Goal: Task Accomplishment & Management: Use online tool/utility

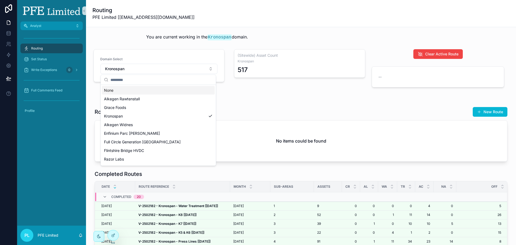
click at [185, 70] on button "Kronospan" at bounding box center [158, 69] width 117 height 10
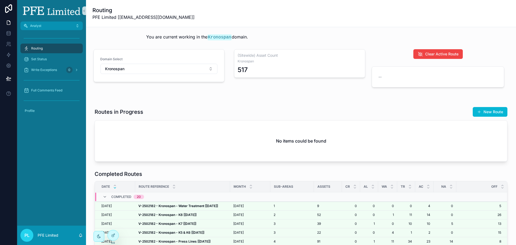
click at [185, 70] on button "Kronospan" at bounding box center [158, 69] width 117 height 10
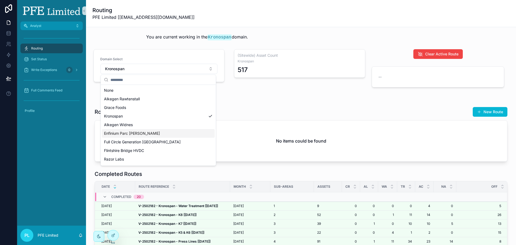
click at [146, 133] on div "Enfinium Parc [PERSON_NAME]" at bounding box center [158, 133] width 113 height 9
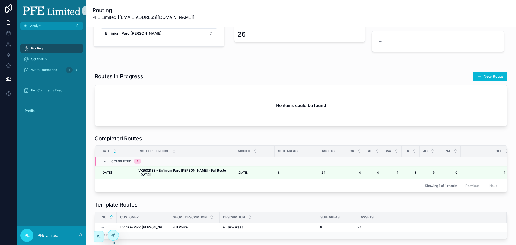
scroll to position [54, 0]
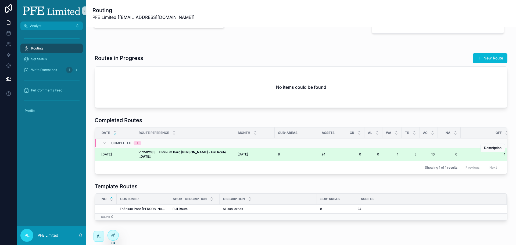
click at [196, 152] on strong "V-2502183 - Enfinium Parc [PERSON_NAME] - Full Route [[DATE]]" at bounding box center [182, 154] width 88 height 8
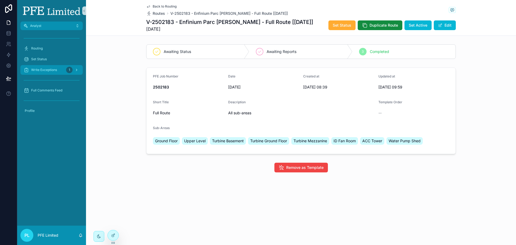
click at [65, 71] on div "Write Exceptions 1" at bounding box center [52, 70] width 56 height 9
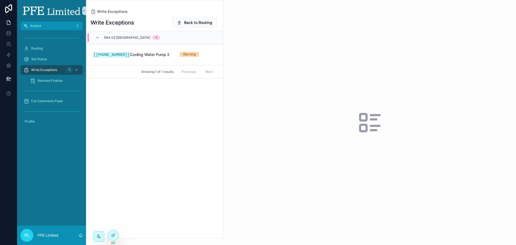
click at [157, 129] on div "Write Exceptions Back to Routing 594.02 [GEOGRAPHIC_DATA] 1 [[PHONE_NUMBER]] Co…" at bounding box center [154, 126] width 137 height 224
click at [113, 231] on div at bounding box center [113, 235] width 11 height 10
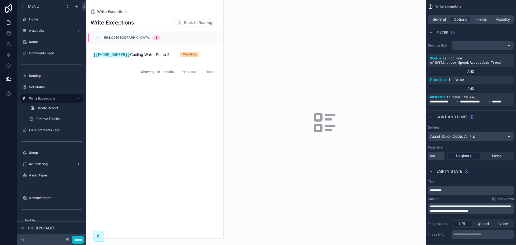
click at [147, 49] on div "scrollable content" at bounding box center [154, 119] width 137 height 238
click at [147, 50] on link "[[PHONE_NUMBER]] Cooling Water Pump 2 Warning Finalise" at bounding box center [154, 54] width 137 height 21
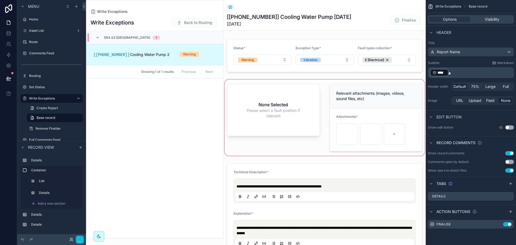
click at [264, 102] on div "scrollable content" at bounding box center [324, 117] width 202 height 78
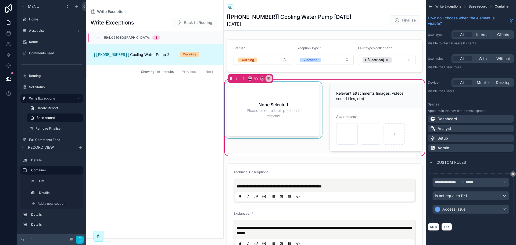
click at [267, 101] on div "scrollable content" at bounding box center [272, 118] width 99 height 72
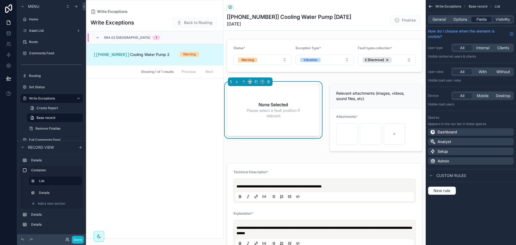
click at [478, 20] on span "Fields" at bounding box center [481, 19] width 10 height 5
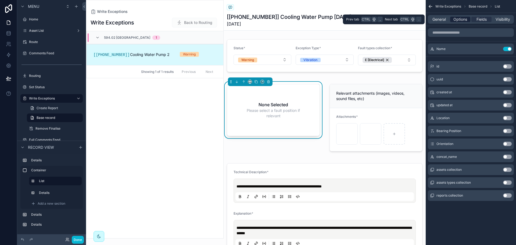
click at [465, 21] on span "Options" at bounding box center [460, 19] width 14 height 5
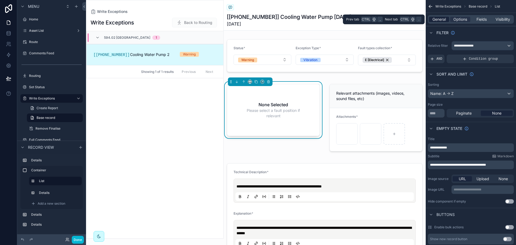
click at [437, 18] on span "General" at bounding box center [438, 19] width 13 height 5
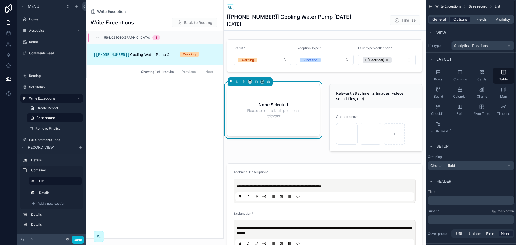
click at [455, 17] on span "Options" at bounding box center [460, 19] width 14 height 5
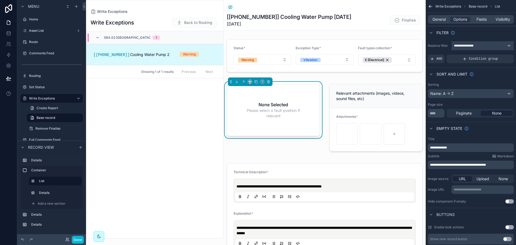
click at [480, 46] on div "**********" at bounding box center [482, 45] width 62 height 9
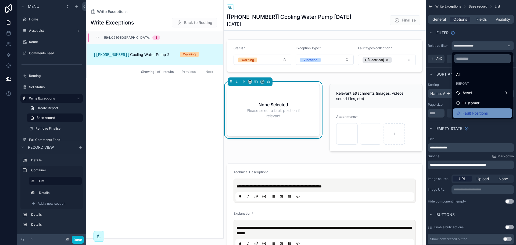
click at [476, 111] on span "Fault Positions" at bounding box center [474, 113] width 25 height 6
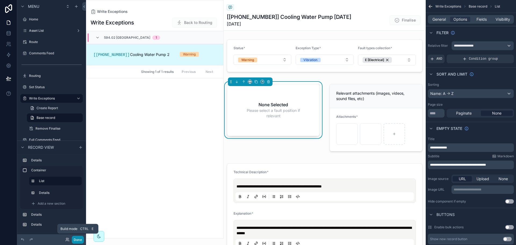
click at [79, 241] on button "Done" at bounding box center [78, 239] width 12 height 8
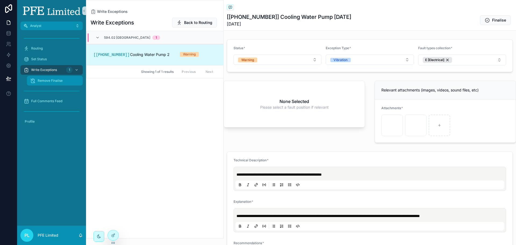
click at [49, 78] on div "Remove Finalise" at bounding box center [54, 80] width 49 height 9
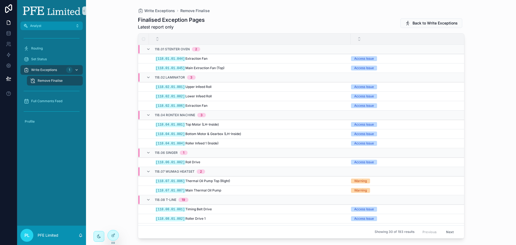
click at [50, 65] on link "Write Exceptions 1" at bounding box center [51, 70] width 62 height 10
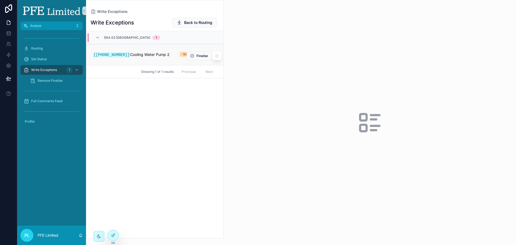
click at [171, 58] on link "[[PHONE_NUMBER]] Cooling Water Pump 2 Warning Finalise" at bounding box center [154, 54] width 137 height 21
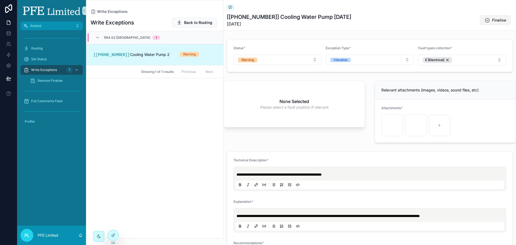
click at [494, 23] on span "Finalise" at bounding box center [499, 19] width 14 height 5
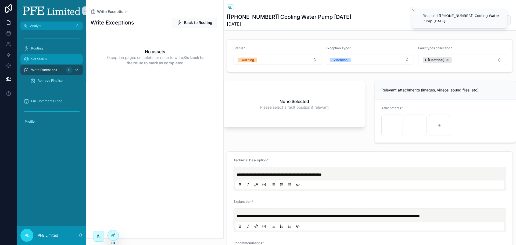
click at [46, 59] on span "Set Status" at bounding box center [39, 59] width 16 height 4
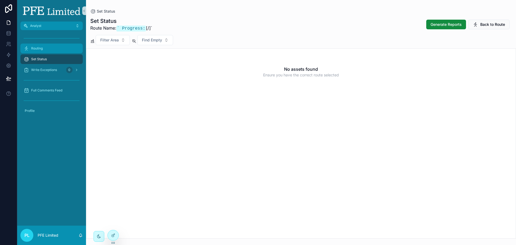
click at [39, 46] on div "Routing" at bounding box center [52, 48] width 56 height 9
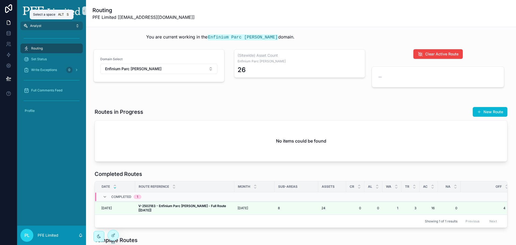
click at [58, 25] on button "Analyst" at bounding box center [51, 25] width 62 height 9
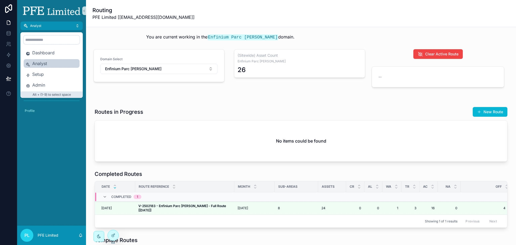
click at [166, 86] on div "Domain Select Enfinium Parc Adfer (Sitewide) Asset Count Enfinium Parc Adfer 26" at bounding box center [229, 69] width 278 height 45
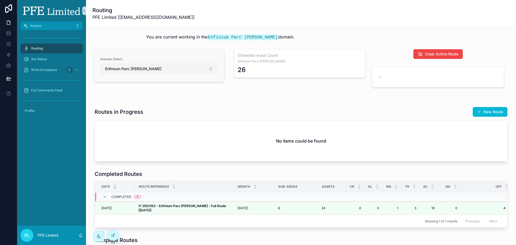
click at [170, 64] on button "Enfinium Parc [PERSON_NAME]" at bounding box center [158, 69] width 117 height 10
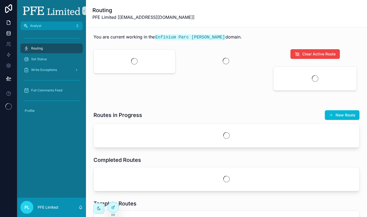
click at [5, 35] on link at bounding box center [8, 33] width 17 height 11
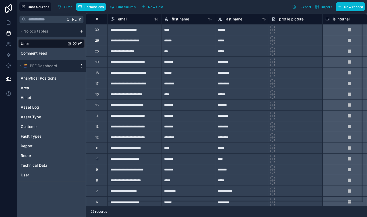
click at [81, 65] on icon "scrollable content" at bounding box center [81, 66] width 4 height 4
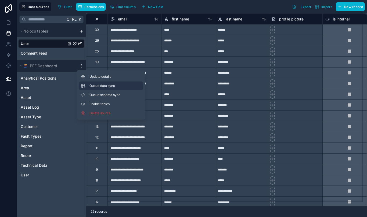
click at [114, 86] on span "Queue data sync" at bounding box center [108, 86] width 39 height 4
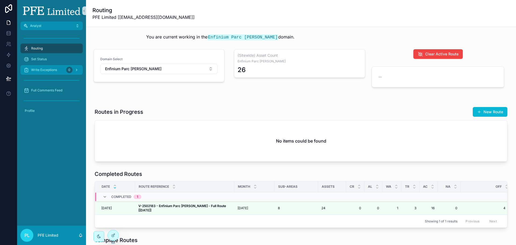
click at [48, 71] on span "Write Exceptions" at bounding box center [44, 70] width 26 height 4
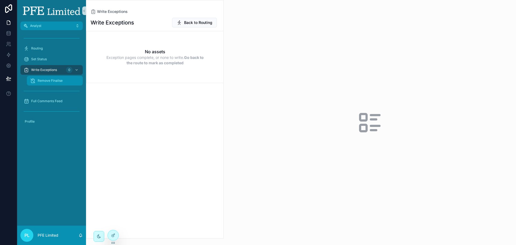
click at [48, 81] on span "Remove Finalise" at bounding box center [50, 80] width 25 height 4
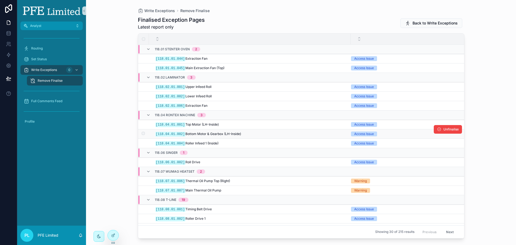
scroll to position [27, 0]
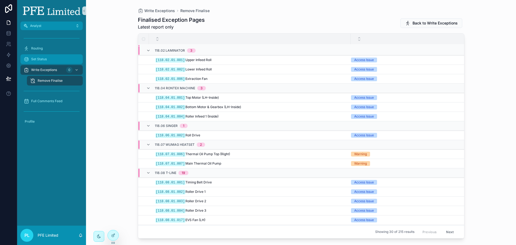
click at [45, 57] on span "Set Status" at bounding box center [39, 59] width 16 height 4
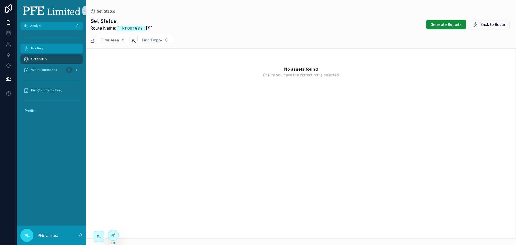
click at [48, 51] on div "Routing" at bounding box center [52, 48] width 56 height 9
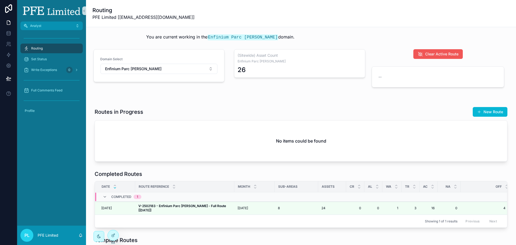
click at [439, 57] on button "Clear Active Route" at bounding box center [437, 54] width 49 height 10
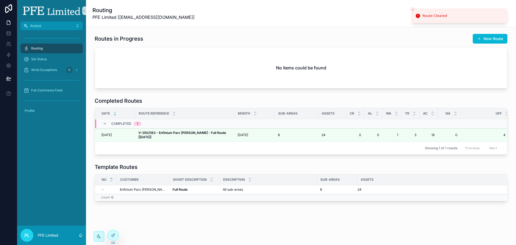
scroll to position [78, 0]
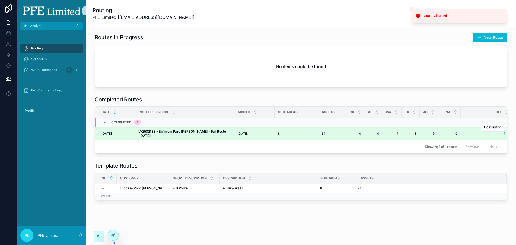
click at [184, 129] on strong "V-2502183 - Enfinium Parc [PERSON_NAME] - Full Route [[DATE]]" at bounding box center [182, 133] width 88 height 8
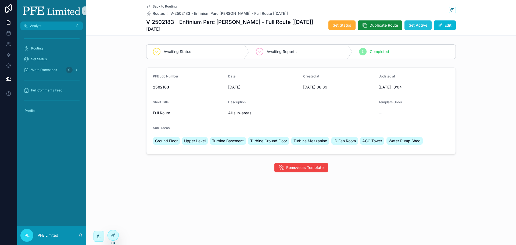
click at [414, 27] on span "Set Active" at bounding box center [417, 25] width 19 height 5
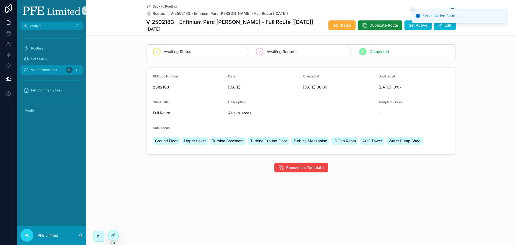
click at [52, 67] on div "Write Exceptions 0" at bounding box center [52, 70] width 56 height 9
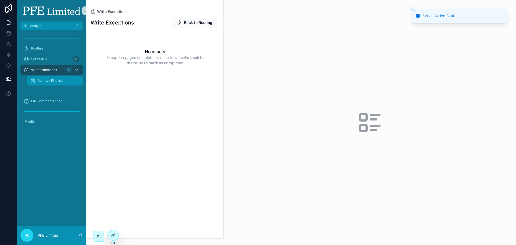
click at [71, 78] on div "Remove Finalise" at bounding box center [54, 80] width 49 height 9
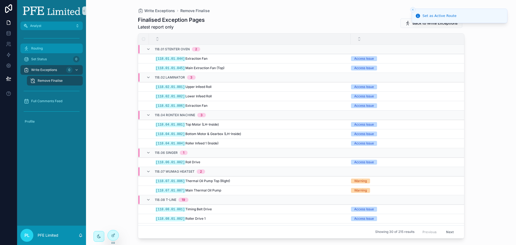
click at [53, 49] on div "Routing" at bounding box center [52, 48] width 56 height 9
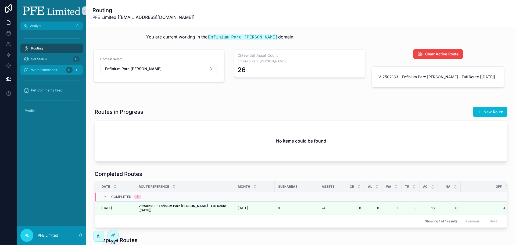
click at [51, 73] on div "Write Exceptions 0" at bounding box center [52, 70] width 56 height 9
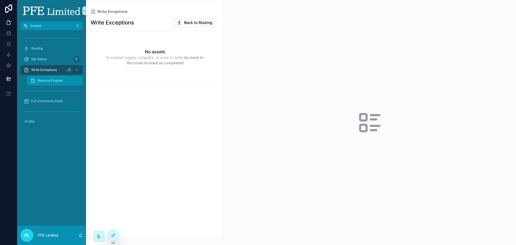
click at [68, 80] on div "Remove Finalise" at bounding box center [54, 80] width 49 height 9
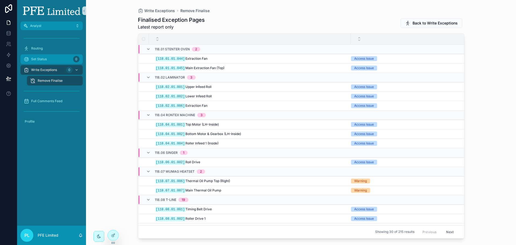
click at [53, 61] on div "Set Status 0" at bounding box center [52, 59] width 56 height 9
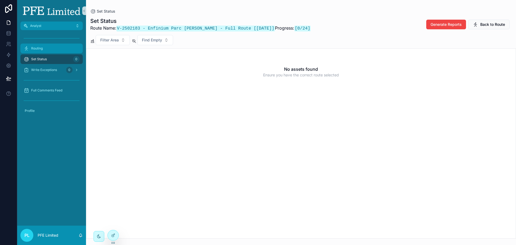
click at [60, 49] on div "Routing" at bounding box center [52, 48] width 56 height 9
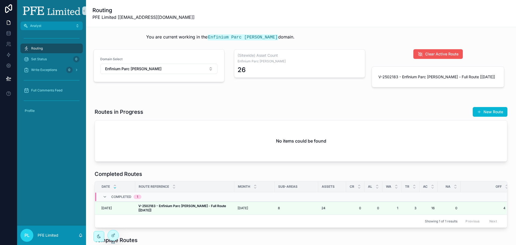
click at [450, 54] on span "Clear Active Route" at bounding box center [441, 53] width 33 height 5
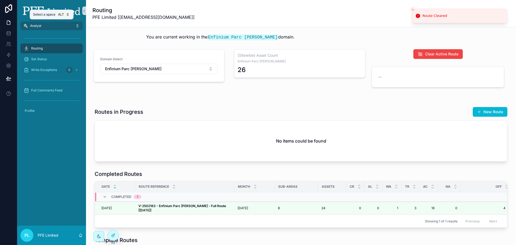
click at [55, 27] on button "Analyst" at bounding box center [51, 25] width 62 height 9
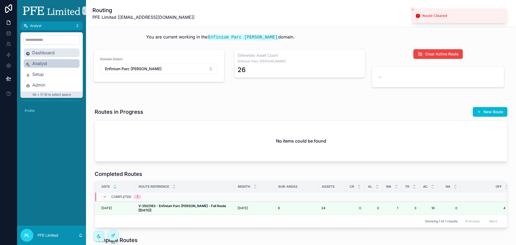
click at [46, 48] on div "Dashboard" at bounding box center [52, 52] width 56 height 9
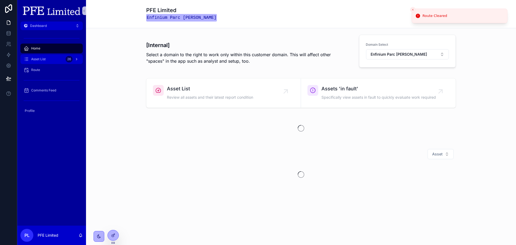
click at [63, 61] on div "Asset List 26" at bounding box center [52, 59] width 56 height 9
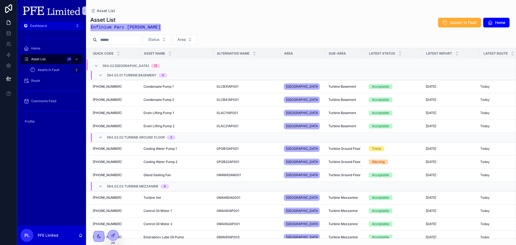
scroll to position [107, 0]
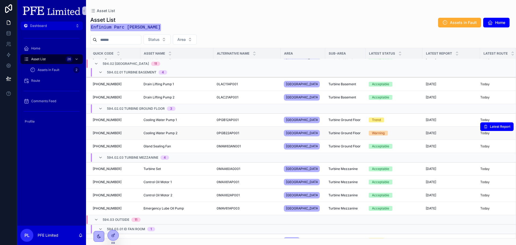
click at [212, 134] on td "Cooling Water Pump 2 Cooling Water Pump 2" at bounding box center [176, 132] width 73 height 13
click at [188, 133] on div "Cooling Water Pump 2 Cooling Water Pump 2" at bounding box center [176, 133] width 67 height 4
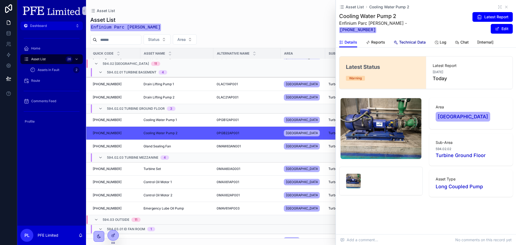
click at [405, 39] on span "Technical Data" at bounding box center [412, 41] width 27 height 5
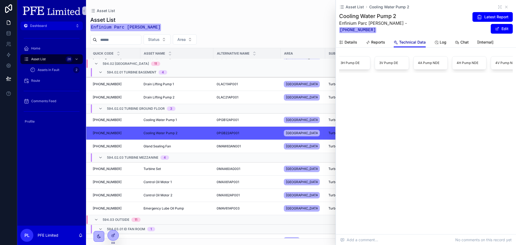
scroll to position [0, 286]
click at [60, 33] on div "Home Asset List 26 Assets in Fault 2 Route Comments Feed Profile" at bounding box center [51, 81] width 69 height 103
click at [61, 29] on button "Dashboard" at bounding box center [51, 25] width 62 height 9
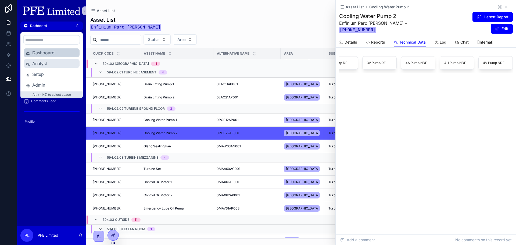
click at [43, 65] on span "Analyst" at bounding box center [54, 63] width 45 height 6
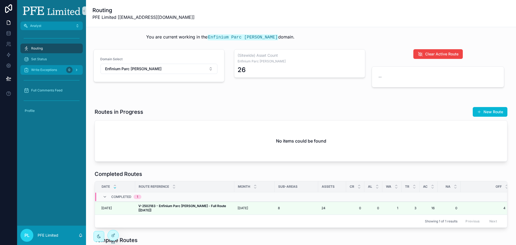
click at [57, 69] on div "Write Exceptions 0" at bounding box center [52, 70] width 56 height 9
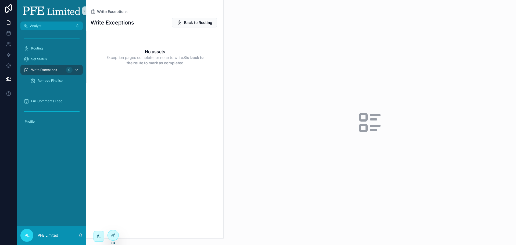
click at [158, 53] on h2 "No assets" at bounding box center [155, 51] width 20 height 6
click at [115, 236] on icon at bounding box center [113, 235] width 4 height 4
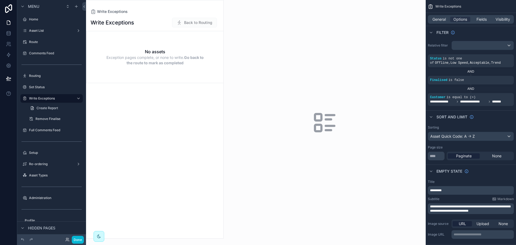
click at [182, 81] on div "scrollable content" at bounding box center [154, 119] width 137 height 238
click at [192, 64] on span "Exception pages complete, or none to write. Go back to the route to mark as com…" at bounding box center [155, 60] width 102 height 11
click at [292, 67] on div "scrollable content" at bounding box center [324, 122] width 202 height 245
click at [324, 61] on div "scrollable content" at bounding box center [324, 122] width 202 height 245
click at [447, 21] on div "General" at bounding box center [439, 19] width 20 height 5
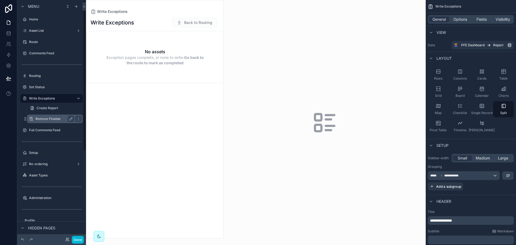
click at [55, 122] on div "Remove Finalise" at bounding box center [54, 118] width 39 height 6
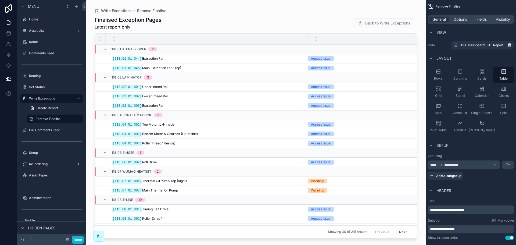
click at [216, 55] on div "scrollable content" at bounding box center [255, 119] width 339 height 238
click at [106, 47] on div "118.01 Stenter Oven 2" at bounding box center [130, 49] width 54 height 9
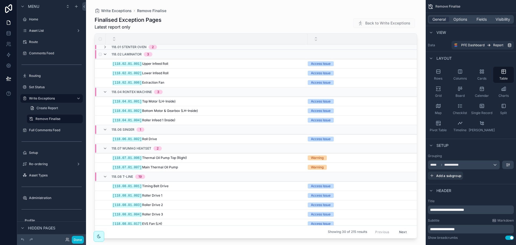
click at [104, 54] on icon "scrollable content" at bounding box center [105, 54] width 4 height 4
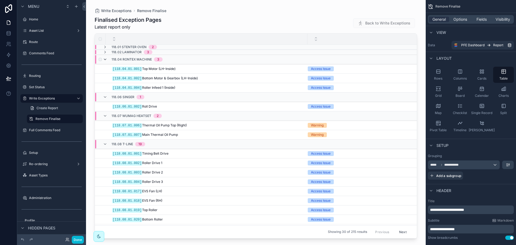
click at [106, 59] on icon "scrollable content" at bounding box center [105, 59] width 4 height 4
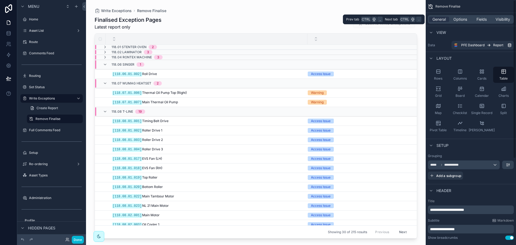
click at [481, 23] on div "General Options Fields Visibility" at bounding box center [470, 19] width 86 height 9
click at [467, 20] on div "Options" at bounding box center [460, 19] width 20 height 5
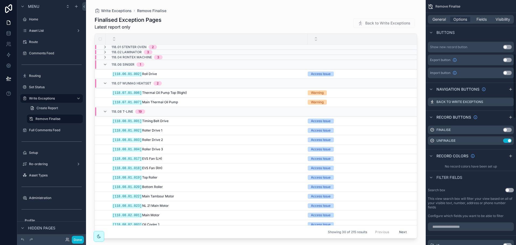
scroll to position [268, 0]
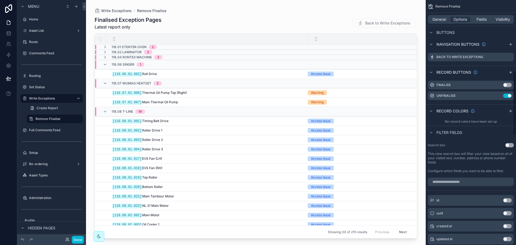
click at [509, 147] on div "Search box Use setting This view search box will filter your view based on all …" at bounding box center [470, 158] width 90 height 34
click at [509, 146] on button "Use setting" at bounding box center [509, 145] width 9 height 4
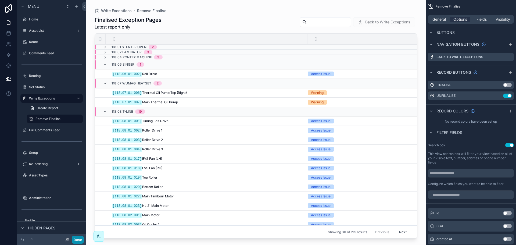
click at [75, 238] on button "Done" at bounding box center [78, 239] width 12 height 8
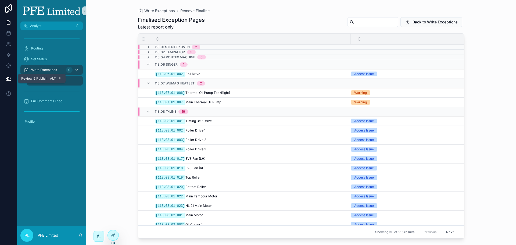
click at [7, 77] on icon at bounding box center [8, 78] width 5 height 5
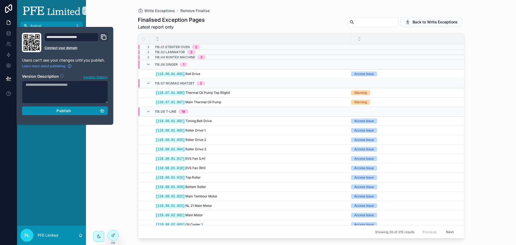
click at [75, 110] on div "Publish" at bounding box center [65, 110] width 79 height 5
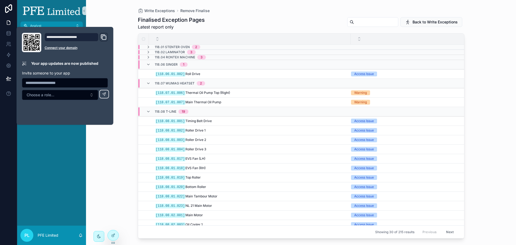
click at [126, 98] on div "Write Exceptions Remove Finalise Finalised Exception Pages Latest report only B…" at bounding box center [301, 122] width 430 height 245
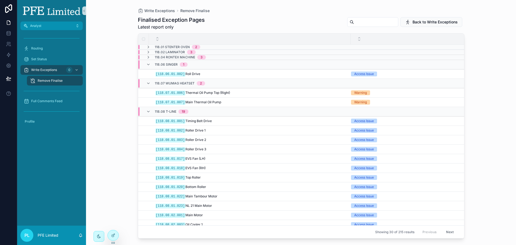
click at [393, 20] on input "scrollable content" at bounding box center [376, 22] width 44 height 8
type input "**********"
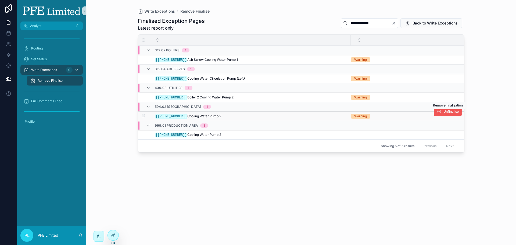
click at [447, 113] on span "Unfinalise" at bounding box center [450, 111] width 15 height 4
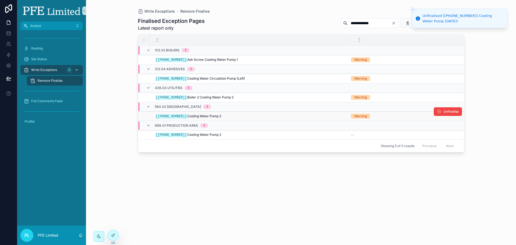
click at [58, 71] on div "Write Exceptions 0" at bounding box center [52, 70] width 56 height 9
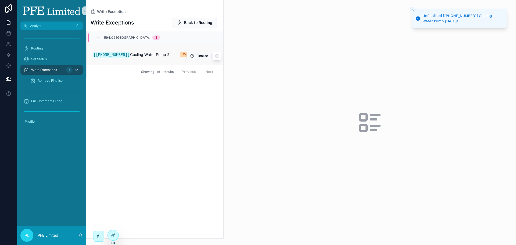
click at [144, 56] on span "[[PHONE_NUMBER]] Cooling Water Pump 2" at bounding box center [131, 54] width 77 height 5
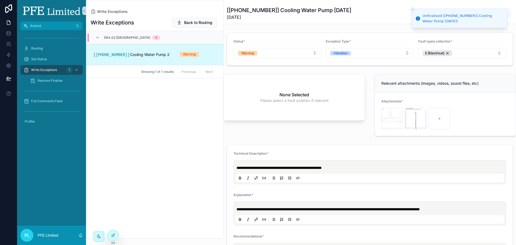
click at [310, 92] on div "None Selected Please select a fault position if relevant" at bounding box center [294, 97] width 141 height 46
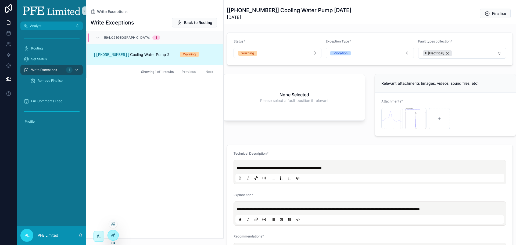
click at [114, 231] on div at bounding box center [113, 235] width 11 height 10
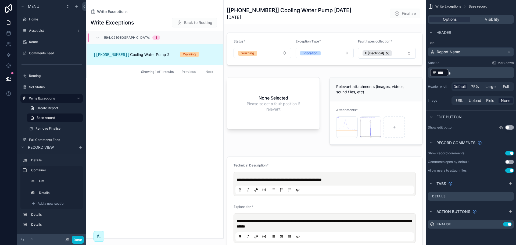
click at [290, 92] on div "scrollable content" at bounding box center [324, 111] width 202 height 78
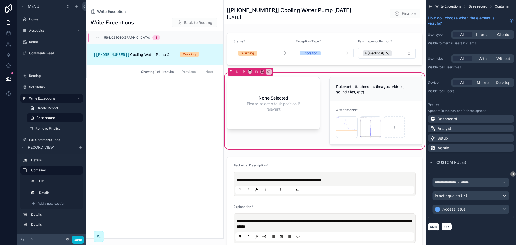
click at [285, 95] on div "scrollable content" at bounding box center [272, 111] width 99 height 72
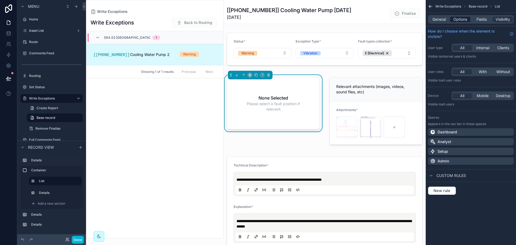
click at [465, 20] on span "Options" at bounding box center [460, 19] width 14 height 5
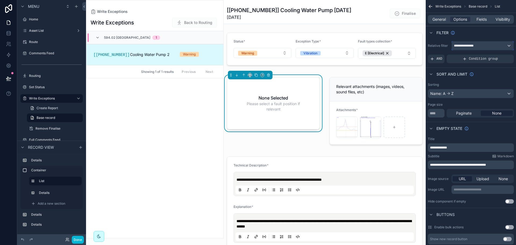
click at [469, 45] on span "**********" at bounding box center [464, 45] width 22 height 4
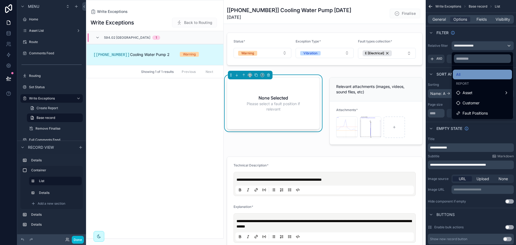
click at [461, 74] on div "All" at bounding box center [482, 74] width 53 height 6
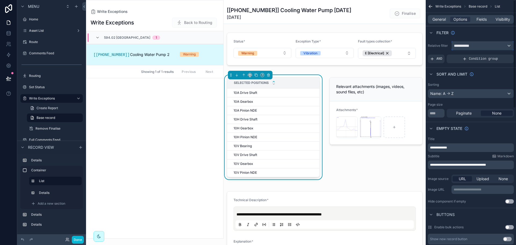
click at [489, 46] on div "**********" at bounding box center [482, 45] width 62 height 9
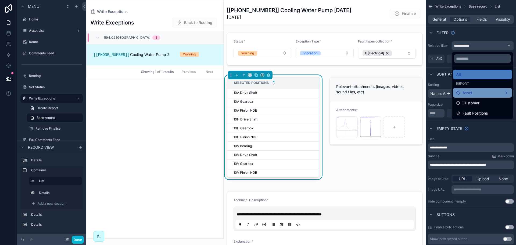
click at [478, 93] on div "Asset" at bounding box center [482, 92] width 53 height 6
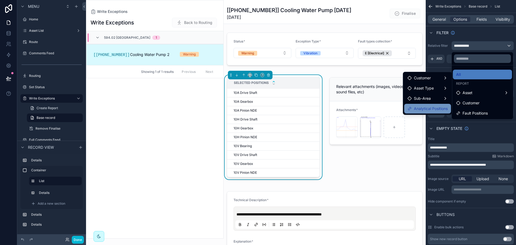
click at [426, 106] on span "Analytical Positions" at bounding box center [430, 108] width 34 height 6
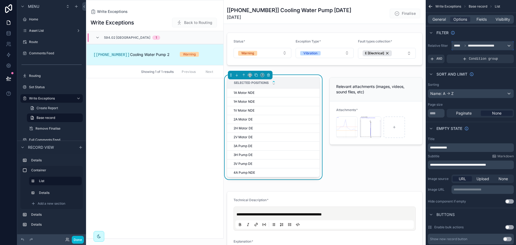
click at [468, 43] on div "**********" at bounding box center [482, 45] width 62 height 9
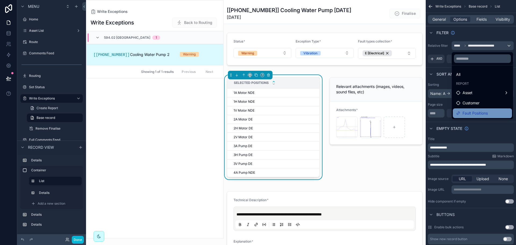
click at [466, 110] on span "Fault Positions" at bounding box center [474, 113] width 25 height 6
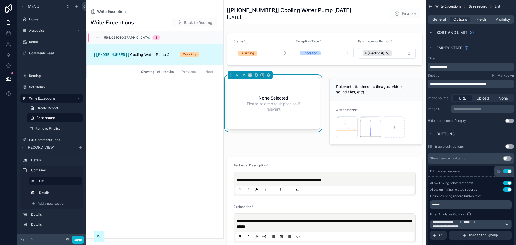
scroll to position [107, 0]
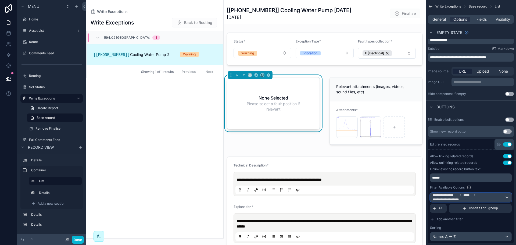
click at [484, 198] on span "**********" at bounding box center [468, 197] width 72 height 9
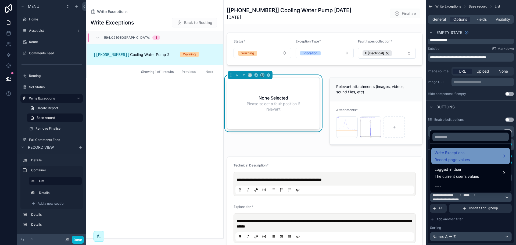
click at [465, 155] on span "Write Exceptions" at bounding box center [451, 152] width 35 height 6
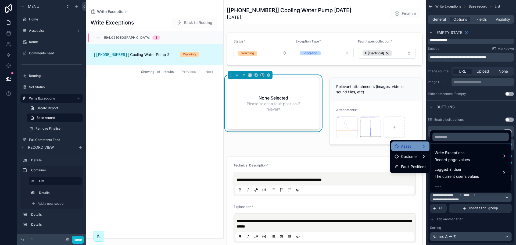
click at [416, 147] on div "Asset" at bounding box center [410, 146] width 32 height 6
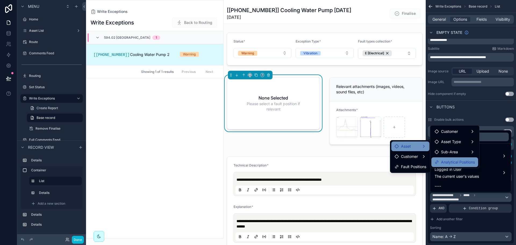
click at [463, 163] on span "Analytical Positions" at bounding box center [458, 162] width 34 height 6
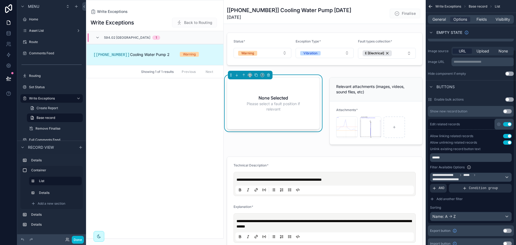
scroll to position [134, 0]
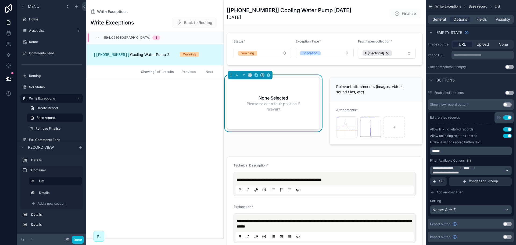
click at [507, 106] on button "Use setting" at bounding box center [507, 104] width 9 height 4
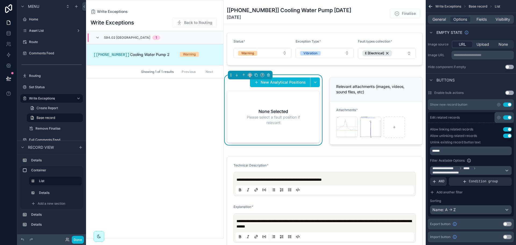
click at [507, 106] on button "Use setting" at bounding box center [507, 104] width 9 height 4
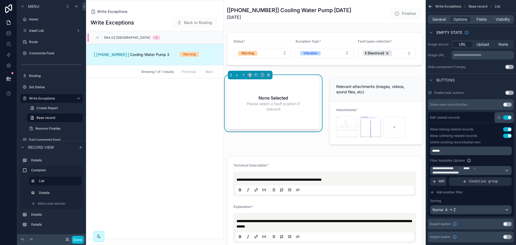
click at [507, 106] on button "Use setting" at bounding box center [507, 104] width 9 height 4
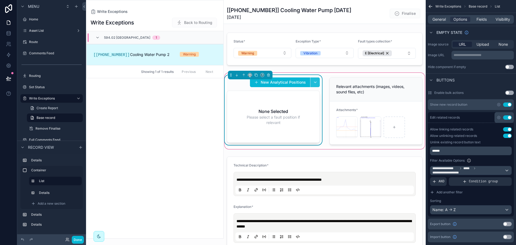
click at [314, 83] on button "scrollable content" at bounding box center [315, 82] width 10 height 10
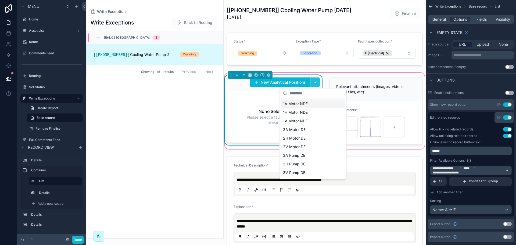
click at [315, 82] on button "scrollable content" at bounding box center [315, 82] width 10 height 10
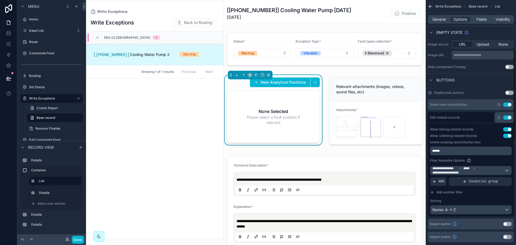
click at [506, 106] on button "Use setting" at bounding box center [507, 104] width 9 height 4
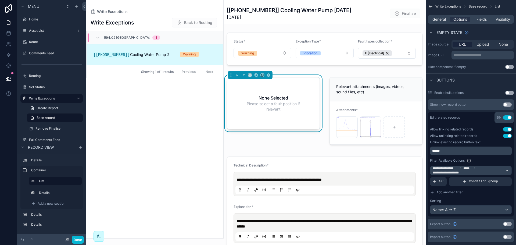
click at [497, 118] on icon "scrollable content" at bounding box center [498, 117] width 4 height 4
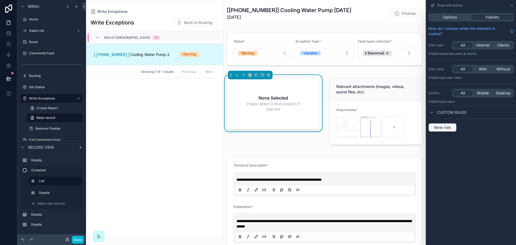
click at [447, 127] on span "New rule" at bounding box center [441, 127] width 21 height 5
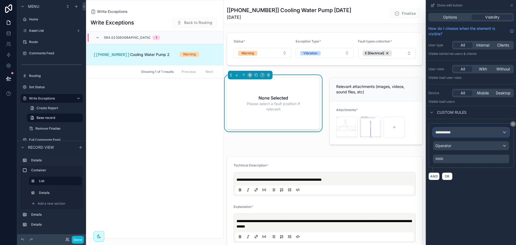
click at [455, 133] on span "**********" at bounding box center [445, 131] width 20 height 5
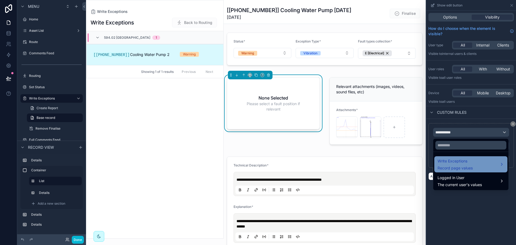
click at [451, 164] on div "Write Exceptions Record page values" at bounding box center [454, 164] width 35 height 13
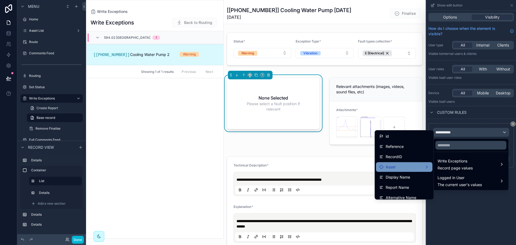
click at [400, 164] on div "Asset" at bounding box center [404, 167] width 50 height 6
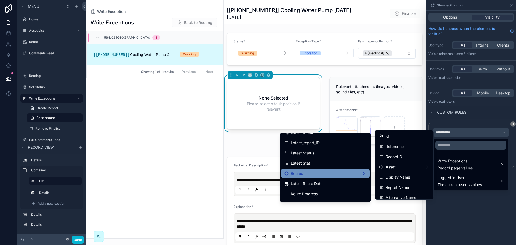
scroll to position [143, 0]
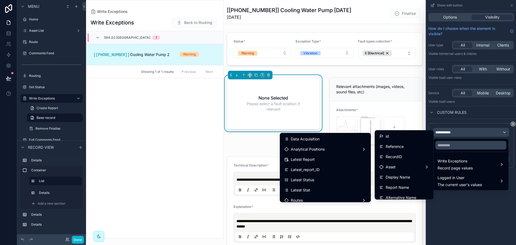
click at [488, 108] on div at bounding box center [471, 122] width 90 height 245
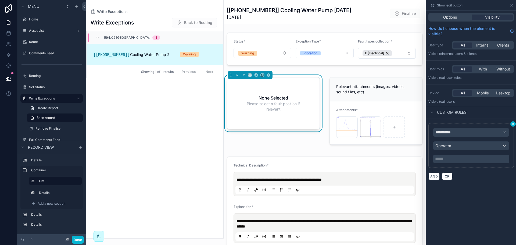
click at [513, 126] on button at bounding box center [512, 123] width 5 height 5
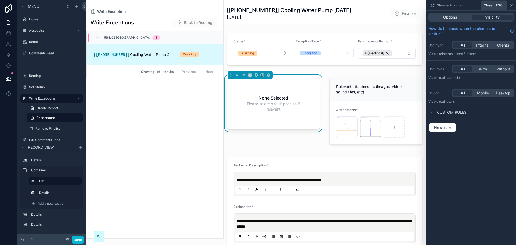
click at [511, 4] on icon at bounding box center [511, 5] width 4 height 4
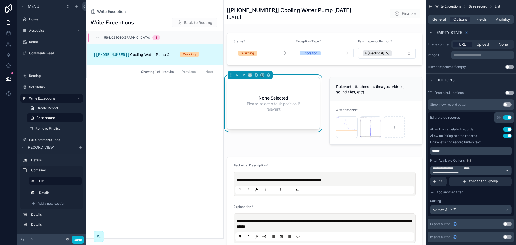
click at [509, 104] on button "Use setting" at bounding box center [507, 104] width 9 height 4
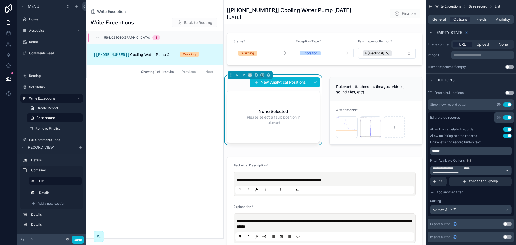
click at [497, 105] on icon "scrollable content" at bounding box center [498, 104] width 3 height 3
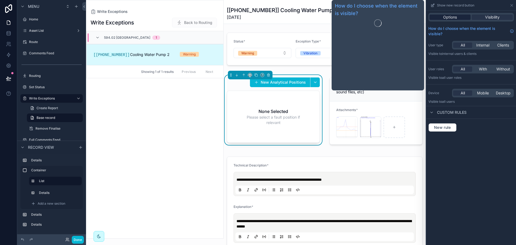
click at [453, 16] on span "Options" at bounding box center [450, 16] width 14 height 5
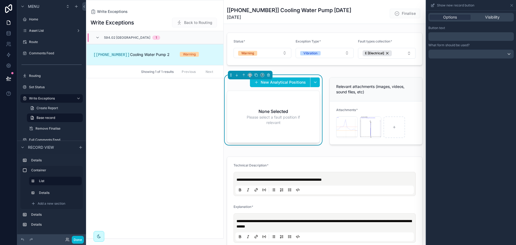
click at [454, 38] on p "﻿" at bounding box center [471, 36] width 82 height 6
click at [316, 78] on button "scrollable content" at bounding box center [315, 82] width 10 height 10
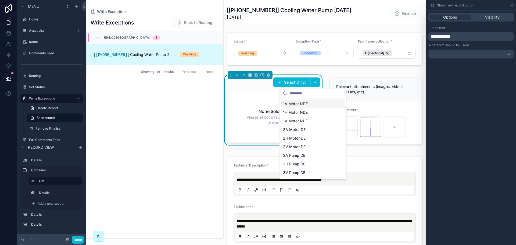
click at [475, 68] on div "**********" at bounding box center [471, 128] width 90 height 234
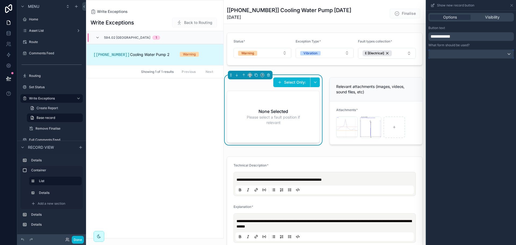
click at [480, 58] on button at bounding box center [470, 53] width 85 height 9
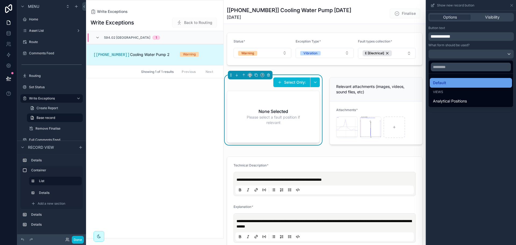
click at [466, 82] on div "Default" at bounding box center [471, 82] width 76 height 6
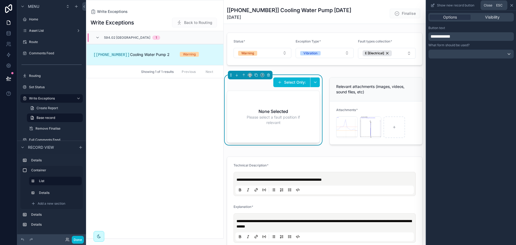
click at [512, 4] on icon at bounding box center [511, 5] width 4 height 4
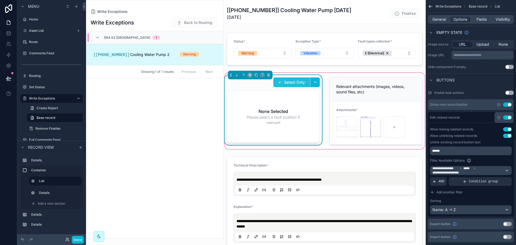
click at [299, 82] on button "Select Only:" at bounding box center [291, 82] width 37 height 10
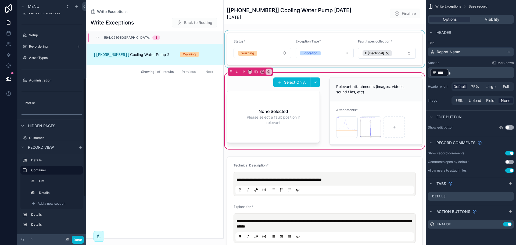
scroll to position [157, 0]
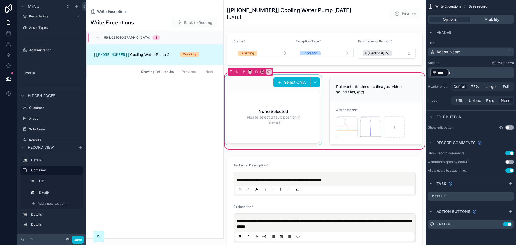
click at [257, 89] on div "scrollable content" at bounding box center [272, 111] width 99 height 72
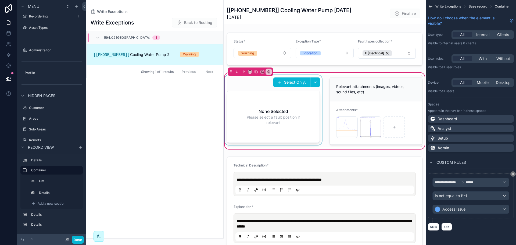
click at [258, 86] on div "scrollable content" at bounding box center [272, 111] width 99 height 72
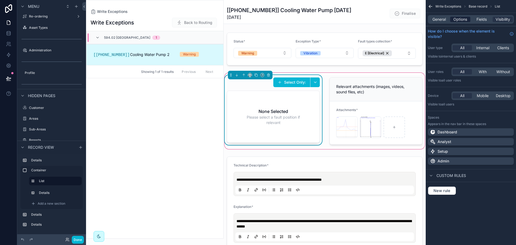
click at [456, 19] on span "Options" at bounding box center [460, 19] width 14 height 5
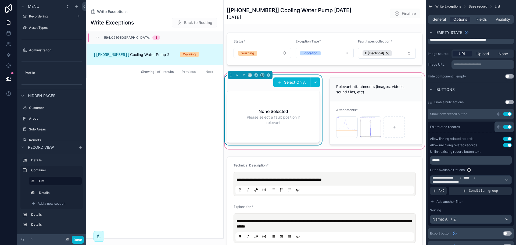
scroll to position [134, 0]
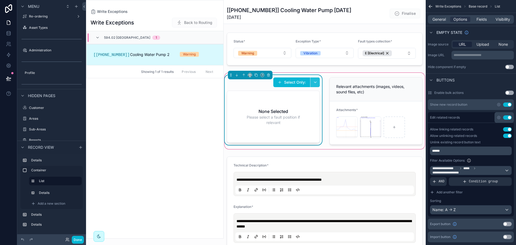
click at [317, 85] on button "scrollable content" at bounding box center [315, 82] width 10 height 10
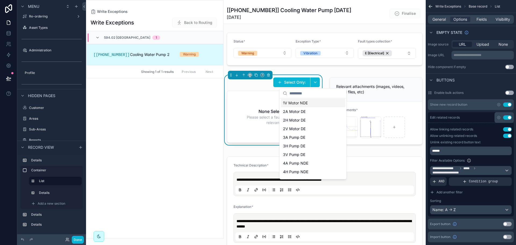
scroll to position [25, 0]
click at [196, 115] on div "Write Exceptions Back to Routing 594.02 [GEOGRAPHIC_DATA] 1 [[PHONE_NUMBER]] Co…" at bounding box center [154, 126] width 137 height 224
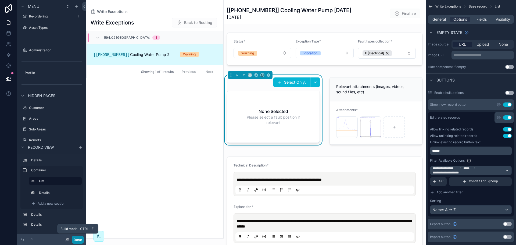
click at [76, 240] on button "Done" at bounding box center [78, 239] width 12 height 8
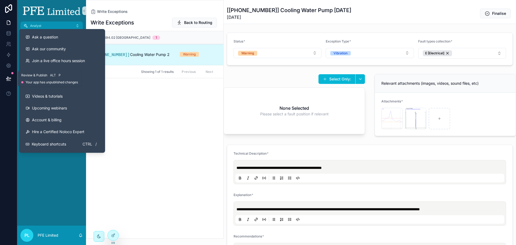
click at [11, 78] on icon at bounding box center [8, 78] width 5 height 5
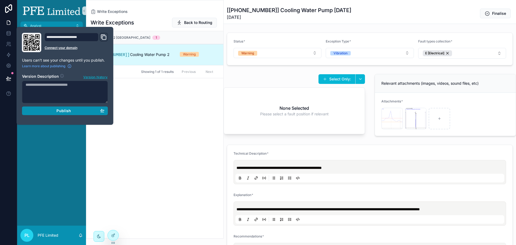
click at [86, 114] on button "Publish" at bounding box center [65, 110] width 86 height 9
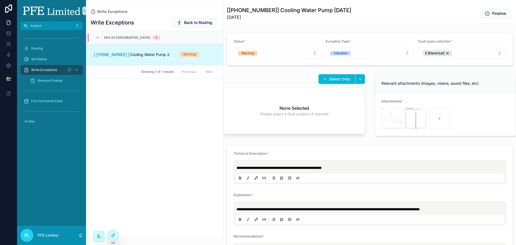
click at [195, 126] on div "Write Exceptions Back to Routing 594.02 [GEOGRAPHIC_DATA] 1 [[PHONE_NUMBER]] Co…" at bounding box center [154, 126] width 137 height 224
click at [112, 235] on icon at bounding box center [113, 235] width 4 height 4
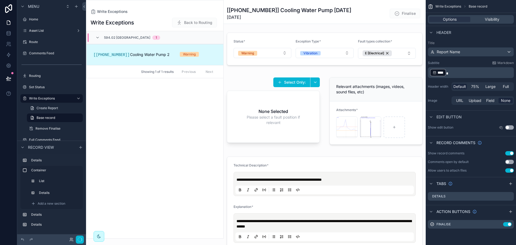
click at [262, 82] on div "scrollable content" at bounding box center [324, 111] width 202 height 78
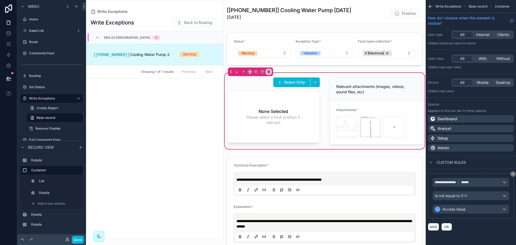
click at [256, 82] on div "scrollable content" at bounding box center [272, 111] width 99 height 72
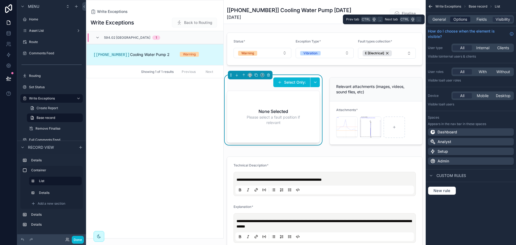
click at [456, 21] on span "Options" at bounding box center [460, 19] width 14 height 5
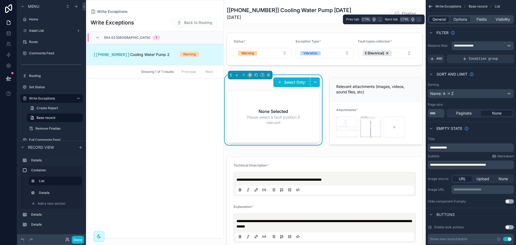
click at [447, 20] on div "General" at bounding box center [439, 19] width 20 height 5
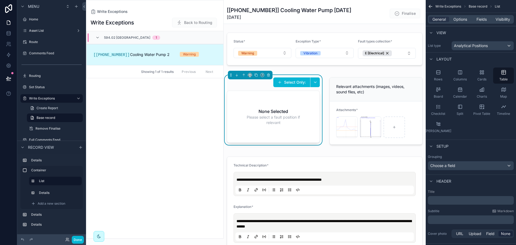
click at [452, 221] on p "﻿" at bounding box center [471, 219] width 83 height 5
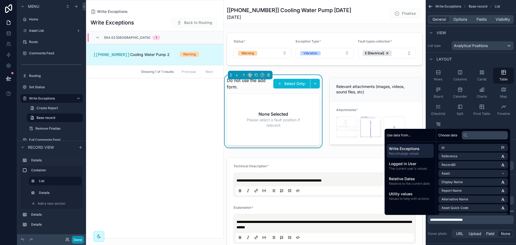
click at [80, 240] on button "Done" at bounding box center [78, 239] width 12 height 8
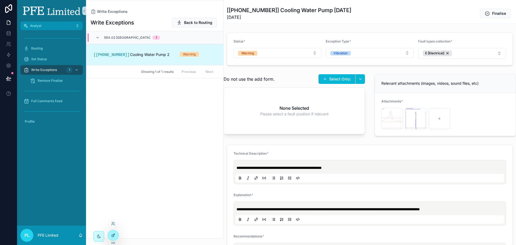
click at [114, 232] on div at bounding box center [113, 235] width 11 height 10
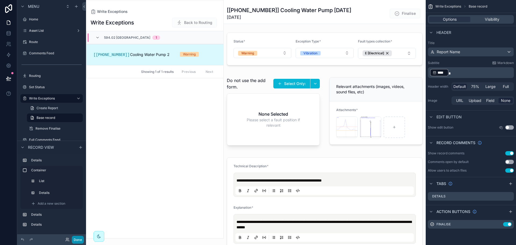
click at [77, 242] on button "Done" at bounding box center [78, 239] width 12 height 8
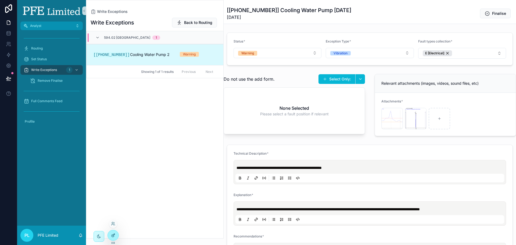
click at [117, 234] on div at bounding box center [113, 235] width 11 height 10
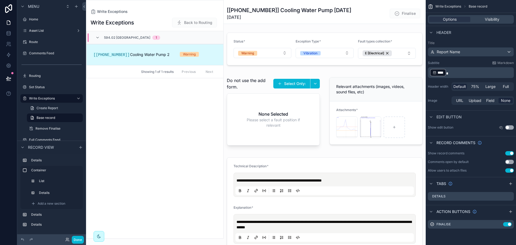
click at [301, 89] on div "scrollable content" at bounding box center [324, 111] width 202 height 79
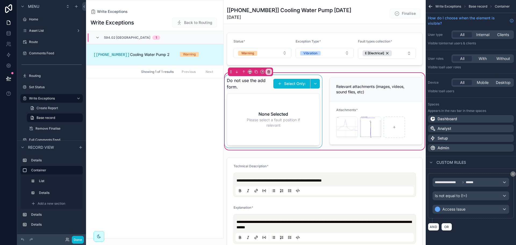
click at [281, 92] on div "scrollable content" at bounding box center [272, 111] width 99 height 72
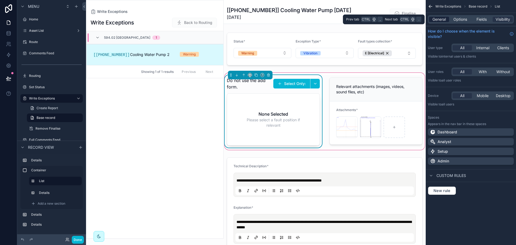
click at [437, 19] on span "General" at bounding box center [438, 19] width 13 height 5
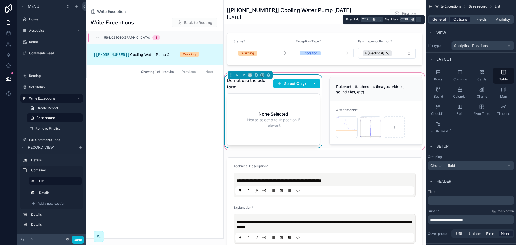
click at [454, 19] on span "Options" at bounding box center [460, 19] width 14 height 5
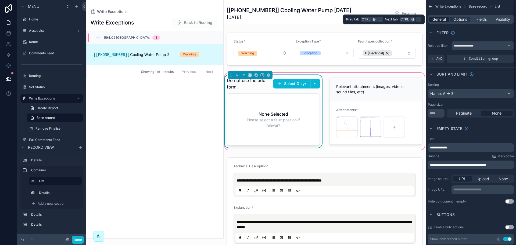
click at [442, 17] on span "General" at bounding box center [438, 19] width 13 height 5
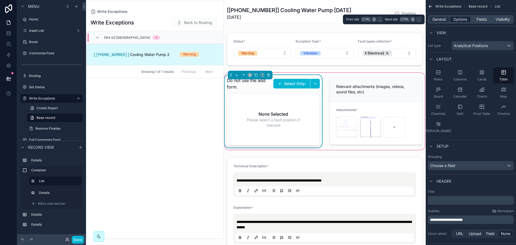
click at [467, 19] on div "Options" at bounding box center [460, 19] width 20 height 5
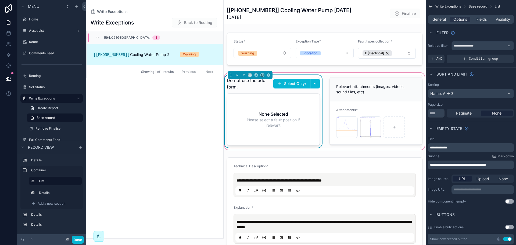
click at [430, 7] on icon "scrollable content" at bounding box center [429, 6] width 5 height 5
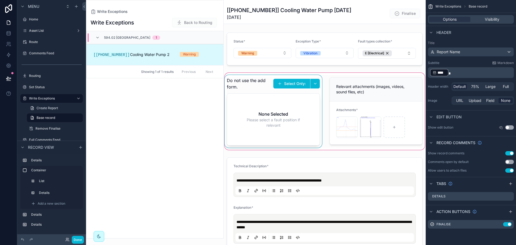
click at [510, 127] on button "Use setting" at bounding box center [509, 127] width 9 height 4
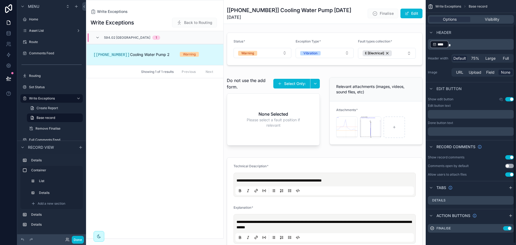
scroll to position [29, 0]
drag, startPoint x: 280, startPoint y: 118, endPoint x: 267, endPoint y: 116, distance: 12.7
click at [280, 118] on div "scrollable content" at bounding box center [324, 111] width 202 height 79
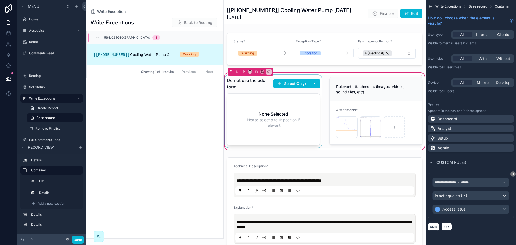
scroll to position [0, 0]
click at [267, 116] on div "scrollable content" at bounding box center [272, 111] width 99 height 72
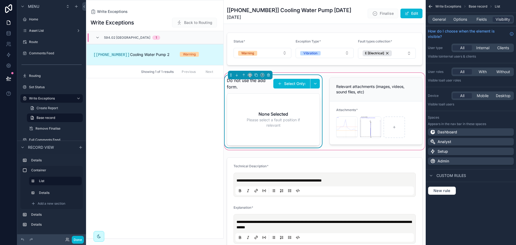
click at [456, 14] on div "General Options Fields Visibility" at bounding box center [470, 19] width 90 height 13
click at [457, 18] on span "Options" at bounding box center [460, 19] width 14 height 5
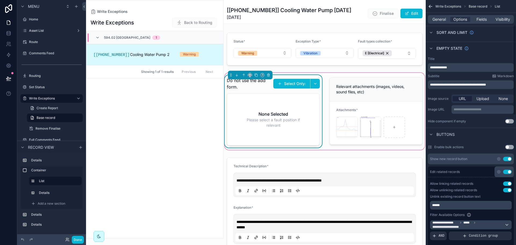
scroll to position [81, 0]
click at [507, 172] on button "Use setting" at bounding box center [507, 171] width 9 height 4
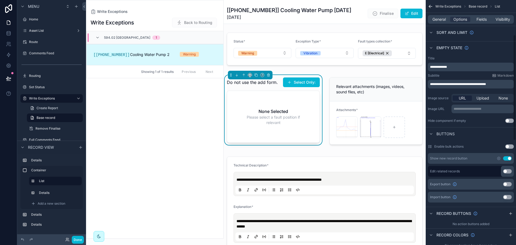
click at [509, 172] on button "Use setting" at bounding box center [507, 171] width 9 height 4
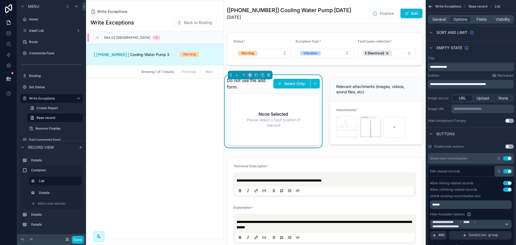
click at [506, 157] on button "Use setting" at bounding box center [507, 158] width 9 height 4
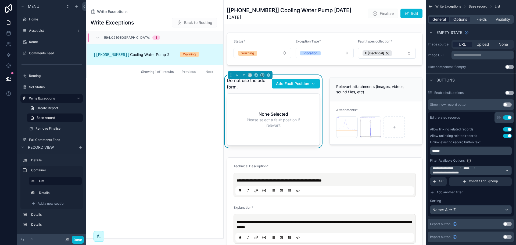
click at [440, 21] on span "General" at bounding box center [438, 19] width 13 height 5
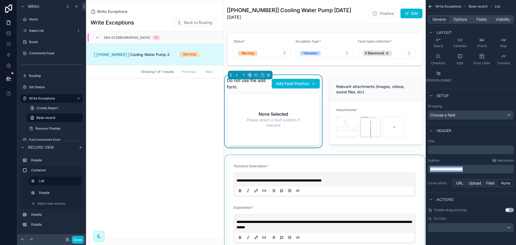
drag, startPoint x: 475, startPoint y: 167, endPoint x: 420, endPoint y: 166, distance: 55.0
click at [420, 166] on div "Analyst Home Asset List 26 Route Comments Feed Routing Set Status Write Excepti…" at bounding box center [301, 122] width 430 height 245
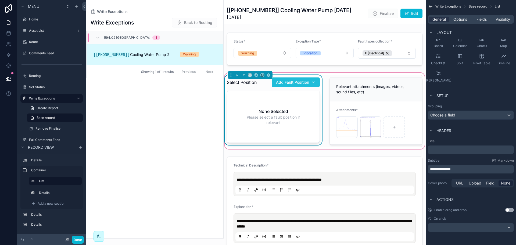
click at [309, 85] on div "Add Fault Position" at bounding box center [295, 81] width 39 height 5
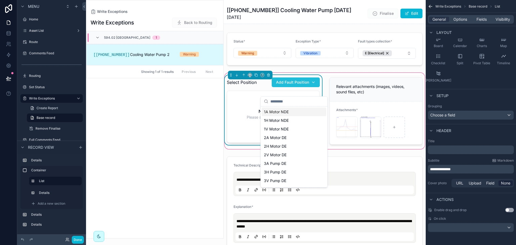
click at [309, 85] on div "Add Fault Position" at bounding box center [295, 81] width 39 height 5
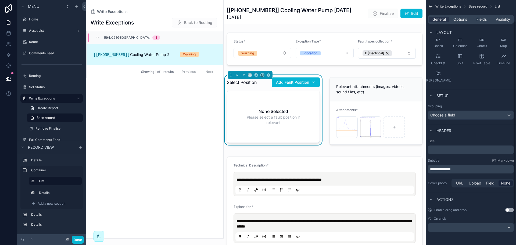
scroll to position [0, 0]
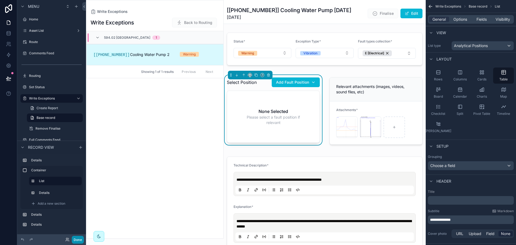
drag, startPoint x: 75, startPoint y: 241, endPoint x: 73, endPoint y: 203, distance: 38.2
click at [75, 241] on button "Done" at bounding box center [78, 239] width 12 height 8
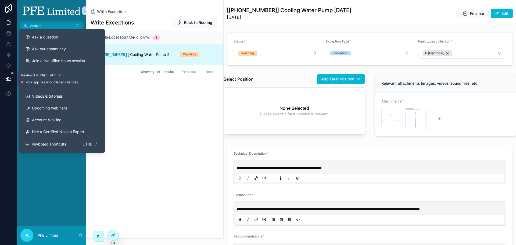
click at [11, 79] on icon at bounding box center [8, 78] width 5 height 5
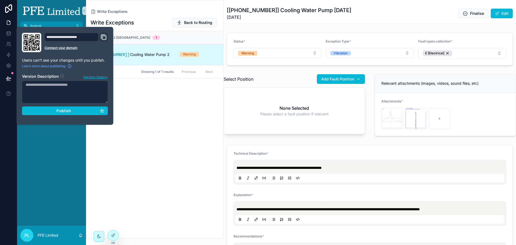
click at [119, 170] on div "Write Exceptions Back to Routing 594.02 [GEOGRAPHIC_DATA] 1 [[PHONE_NUMBER]] Co…" at bounding box center [154, 126] width 137 height 224
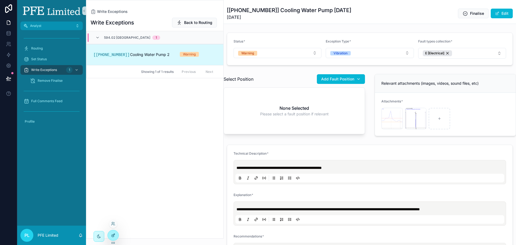
click at [117, 237] on div at bounding box center [113, 235] width 11 height 10
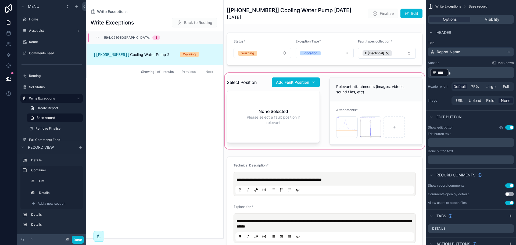
click at [256, 85] on div "scrollable content" at bounding box center [324, 111] width 202 height 78
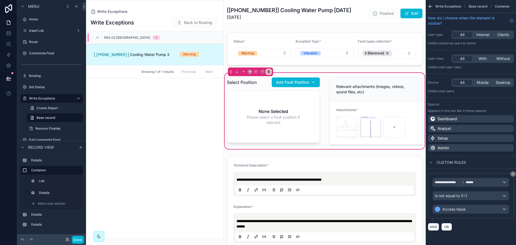
click at [251, 90] on div "scrollable content" at bounding box center [272, 111] width 99 height 72
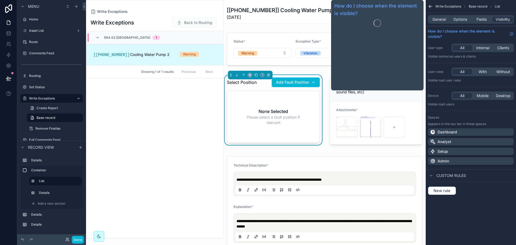
click at [459, 13] on div "General Options Fields Visibility" at bounding box center [470, 19] width 90 height 13
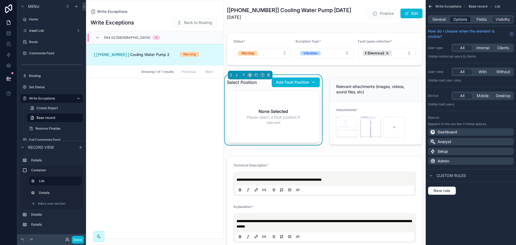
click at [458, 19] on span "Options" at bounding box center [460, 19] width 14 height 5
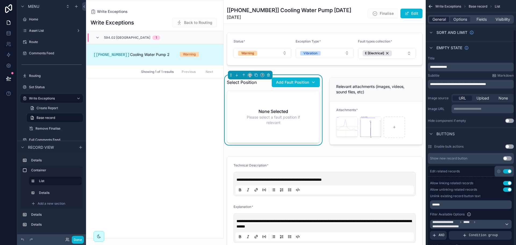
click at [440, 21] on span "General" at bounding box center [438, 19] width 13 height 5
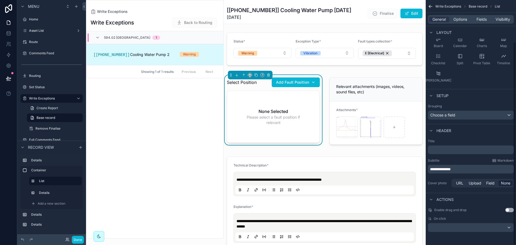
click at [462, 168] on p "**********" at bounding box center [471, 168] width 83 height 5
click at [443, 169] on span "**********" at bounding box center [440, 169] width 21 height 4
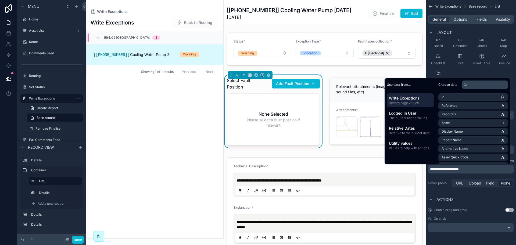
click at [473, 170] on p "**********" at bounding box center [471, 168] width 83 height 5
click at [78, 236] on button "Done" at bounding box center [78, 239] width 12 height 8
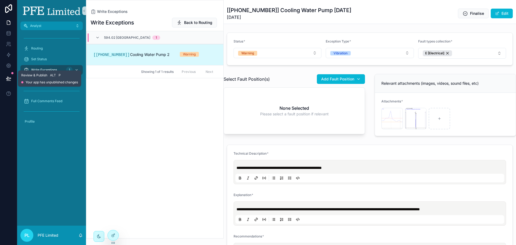
click at [12, 78] on button at bounding box center [9, 78] width 12 height 15
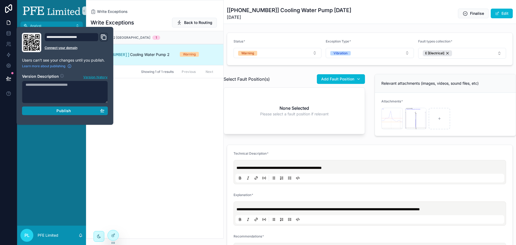
click at [80, 110] on div "Publish" at bounding box center [65, 110] width 79 height 5
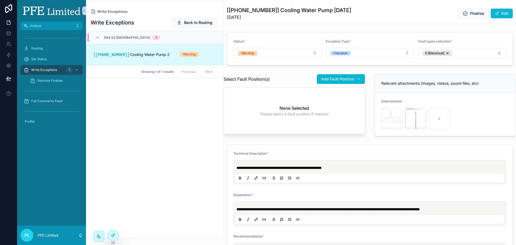
click at [168, 143] on div "Write Exceptions Back to Routing 594.02 [GEOGRAPHIC_DATA] 1 [[PHONE_NUMBER]] Co…" at bounding box center [154, 126] width 137 height 224
click at [326, 76] on button "Add Fault Position" at bounding box center [341, 79] width 48 height 10
click at [197, 136] on div "Write Exceptions Back to Routing 594.02 [GEOGRAPHIC_DATA] 1 [[PHONE_NUMBER]] Co…" at bounding box center [154, 126] width 137 height 224
click at [336, 77] on span "Add Fault Position" at bounding box center [337, 78] width 33 height 5
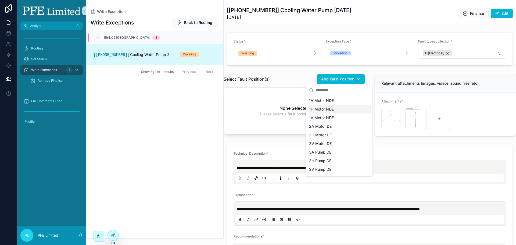
click at [333, 108] on span "1H Motor NDE" at bounding box center [321, 108] width 25 height 5
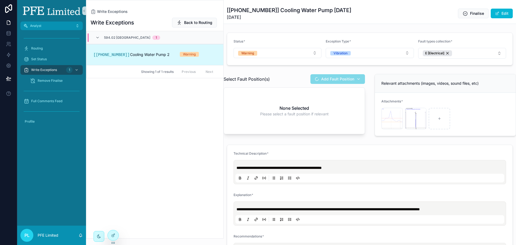
click at [348, 79] on span "Add Fault Position" at bounding box center [337, 79] width 55 height 5
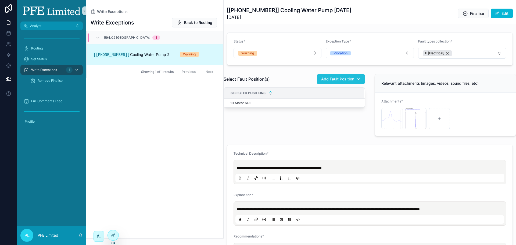
click at [350, 82] on button "Add Fault Position" at bounding box center [341, 79] width 48 height 10
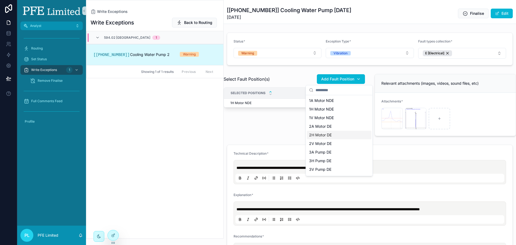
click at [324, 136] on span "2H Motor DE" at bounding box center [320, 134] width 23 height 5
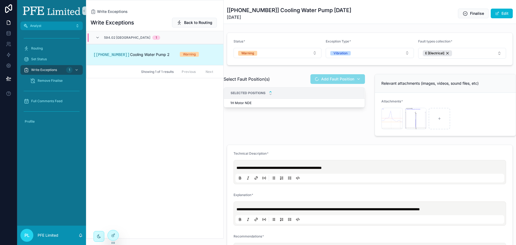
click at [331, 134] on div "Select Fault Position(s) Add Fault Position Selected Positions 1H Motor NDE 1H …" at bounding box center [294, 105] width 148 height 66
click at [119, 234] on div "Write Exceptions Back to Routing 594.02 [GEOGRAPHIC_DATA] 1 [[PHONE_NUMBER]] Co…" at bounding box center [154, 126] width 137 height 224
click at [115, 234] on div at bounding box center [113, 235] width 11 height 10
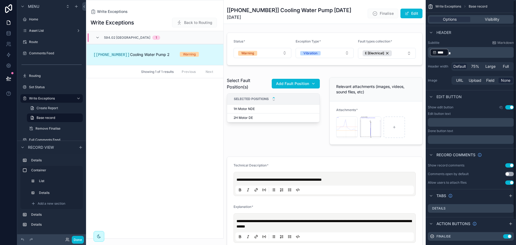
scroll to position [27, 0]
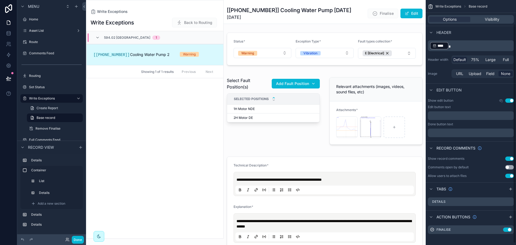
click at [510, 98] on div "Show edit button Use setting Edit button text ﻿ Done button text ﻿" at bounding box center [470, 117] width 90 height 43
click at [510, 100] on button "Use setting" at bounding box center [509, 100] width 9 height 4
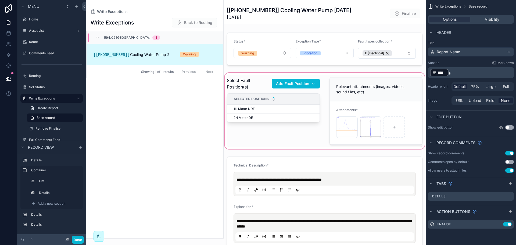
scroll to position [0, 0]
click at [74, 241] on button "Done" at bounding box center [78, 239] width 12 height 8
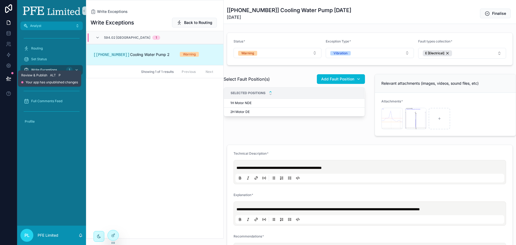
click at [10, 74] on button at bounding box center [9, 78] width 12 height 15
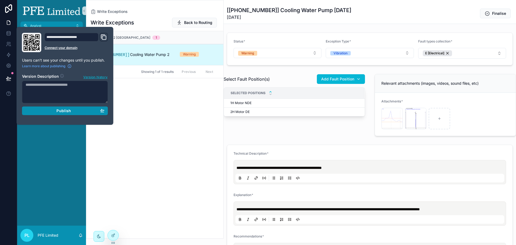
click at [51, 114] on button "Publish" at bounding box center [65, 110] width 86 height 9
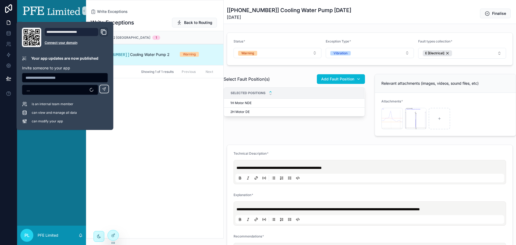
click at [180, 113] on div "Write Exceptions Back to Routing 594.02 [GEOGRAPHIC_DATA] 1 [[PHONE_NUMBER]] Co…" at bounding box center [154, 126] width 137 height 224
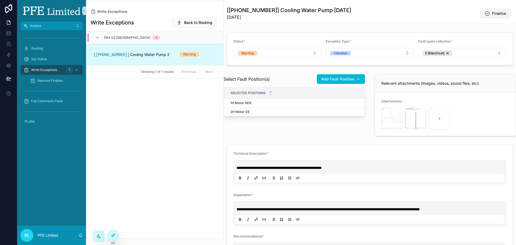
click at [485, 13] on icon "scrollable content" at bounding box center [486, 13] width 5 height 5
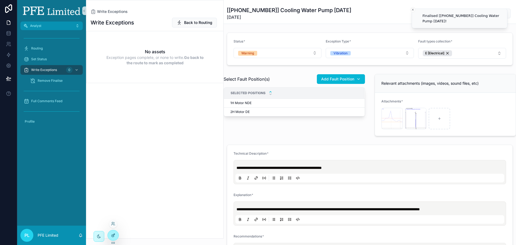
click at [116, 234] on div at bounding box center [113, 235] width 11 height 10
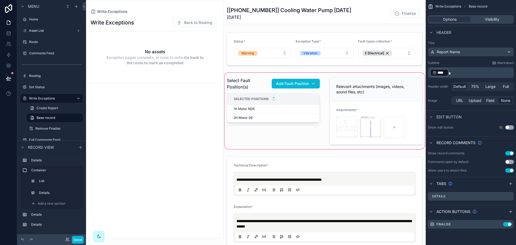
click at [254, 74] on div "scrollable content" at bounding box center [324, 111] width 202 height 78
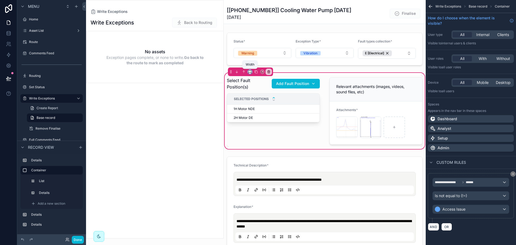
click at [251, 71] on icon "scrollable content" at bounding box center [250, 72] width 4 height 4
click at [259, 136] on span "Large" at bounding box center [257, 138] width 10 height 6
click at [80, 237] on button "Done" at bounding box center [78, 239] width 12 height 8
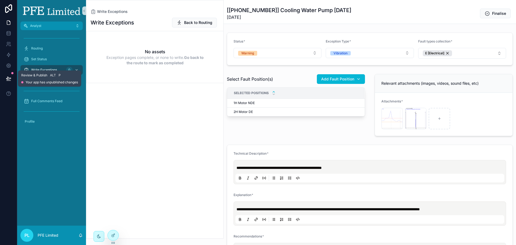
click at [9, 78] on icon at bounding box center [8, 78] width 5 height 3
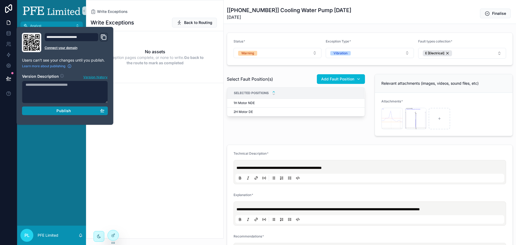
click at [91, 108] on button "Publish" at bounding box center [65, 110] width 86 height 9
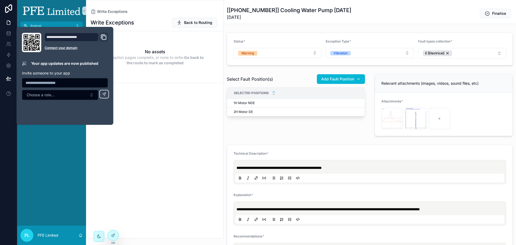
click at [175, 129] on div "Write Exceptions Back to Routing No assets Exception pages complete, or none to…" at bounding box center [154, 126] width 137 height 224
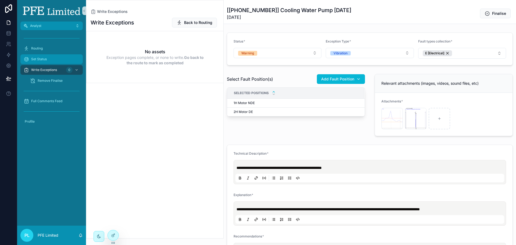
click at [59, 62] on div "Set Status" at bounding box center [52, 59] width 56 height 9
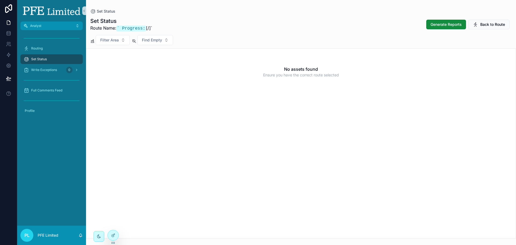
click at [54, 46] on div "Routing" at bounding box center [52, 48] width 56 height 9
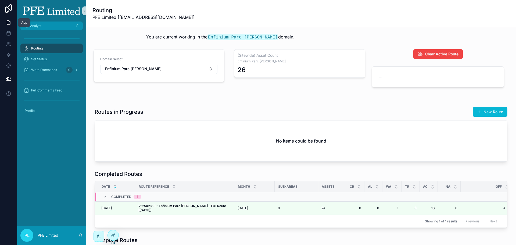
click at [10, 24] on icon at bounding box center [8, 23] width 3 height 4
click at [47, 27] on button "Analyst" at bounding box center [51, 25] width 62 height 9
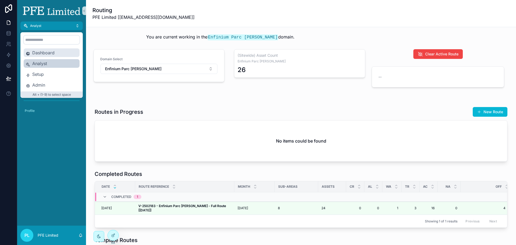
click at [41, 52] on span "Dashboard" at bounding box center [54, 52] width 45 height 6
